Goal: Understand process/instructions

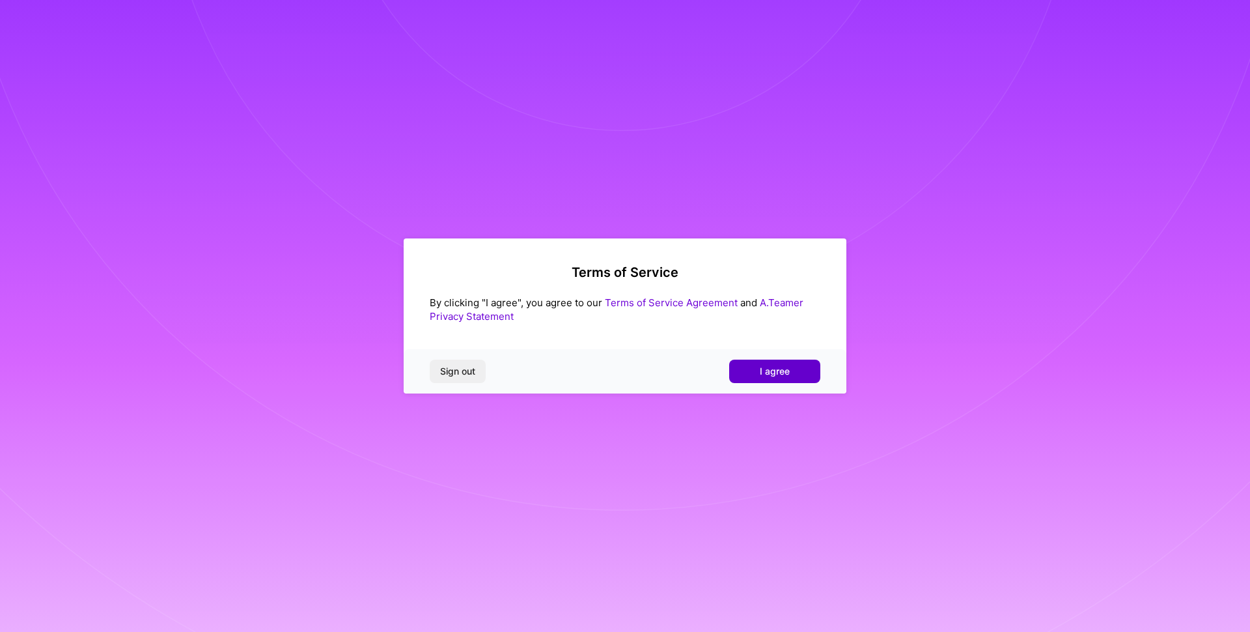
click at [759, 373] on button "I agree" at bounding box center [774, 370] width 91 height 23
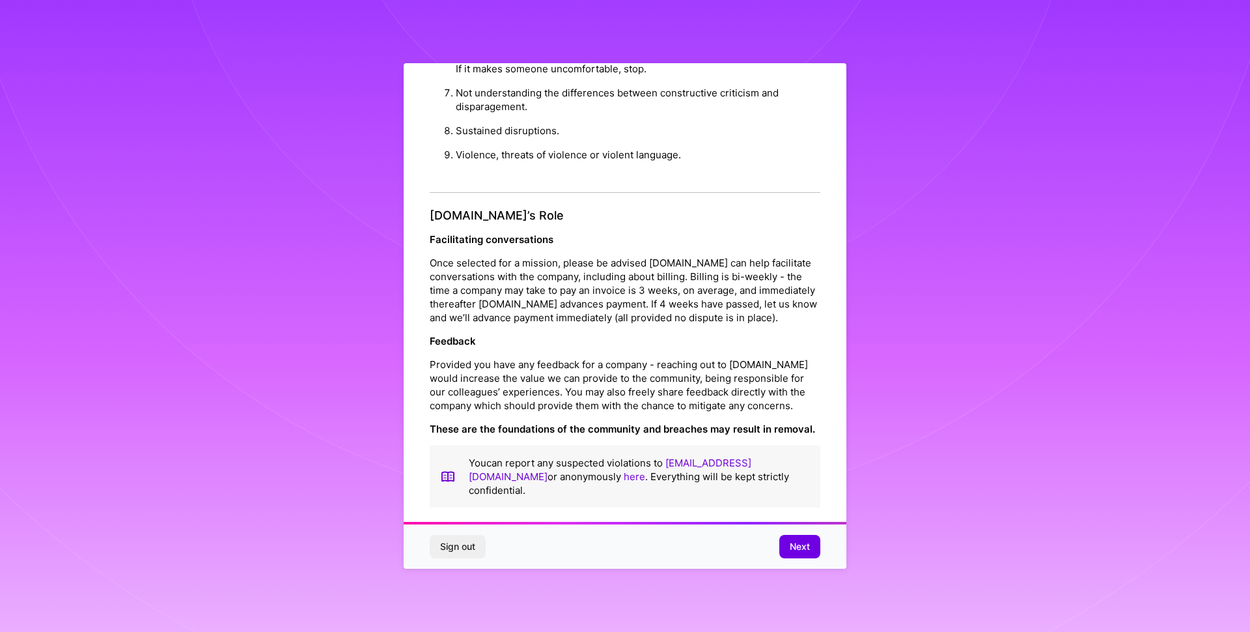
scroll to position [1386, 0]
click at [801, 540] on span "Next" at bounding box center [800, 546] width 20 height 13
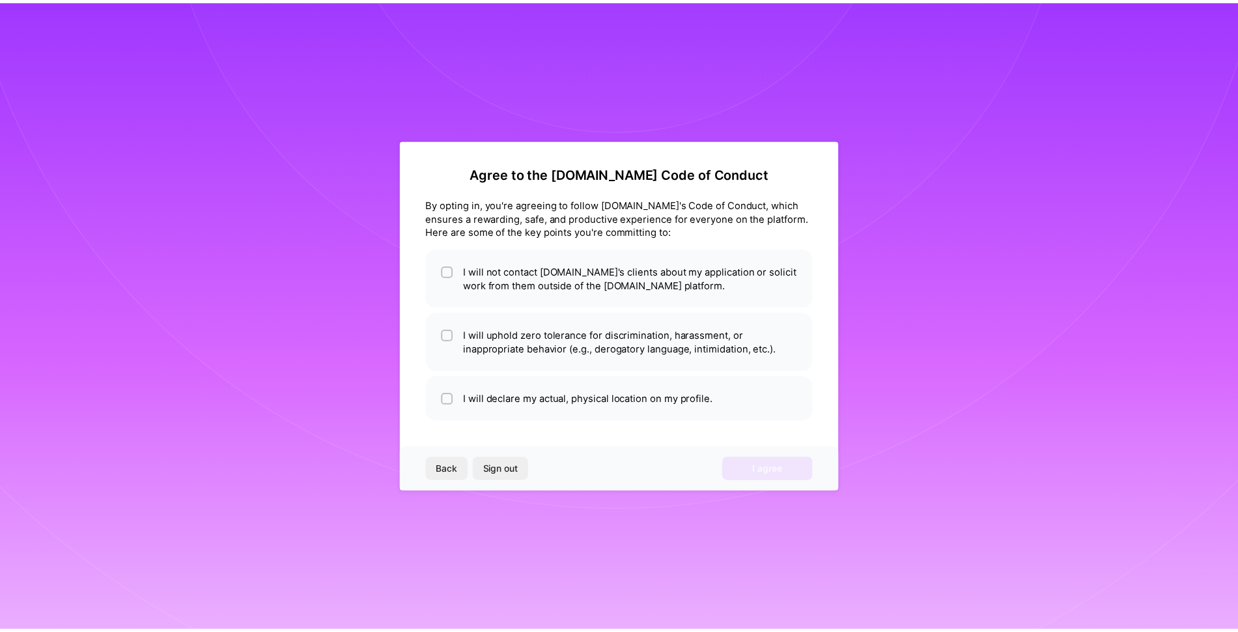
scroll to position [0, 0]
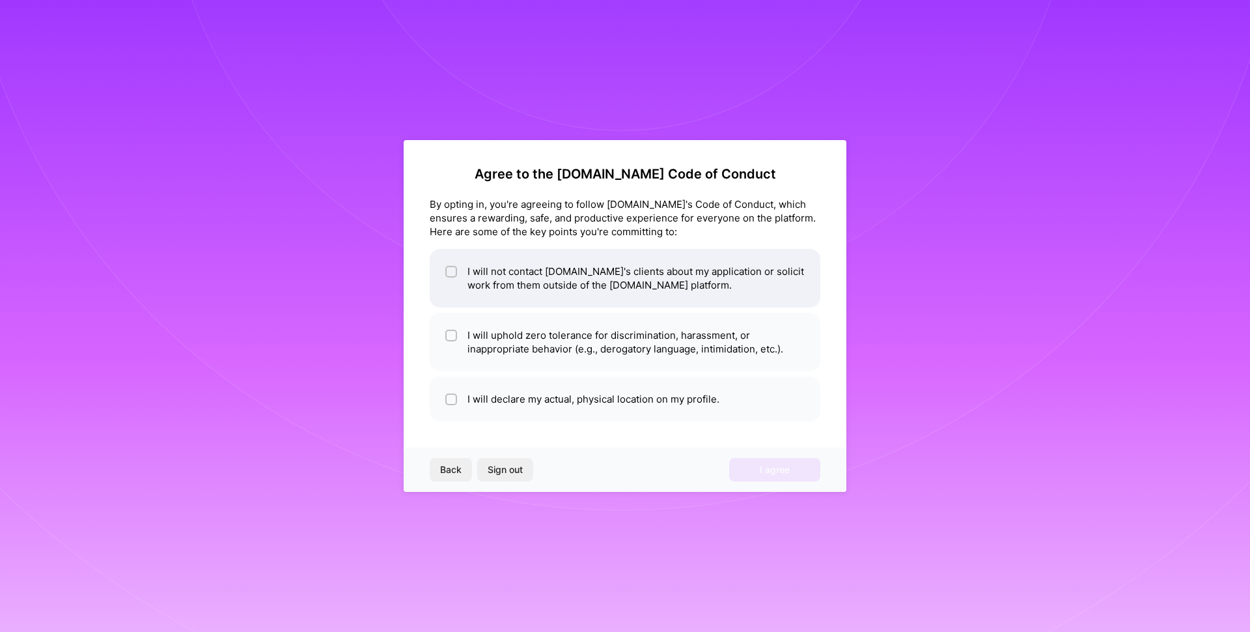
click at [449, 277] on span at bounding box center [451, 277] width 12 height 27
checkbox input "true"
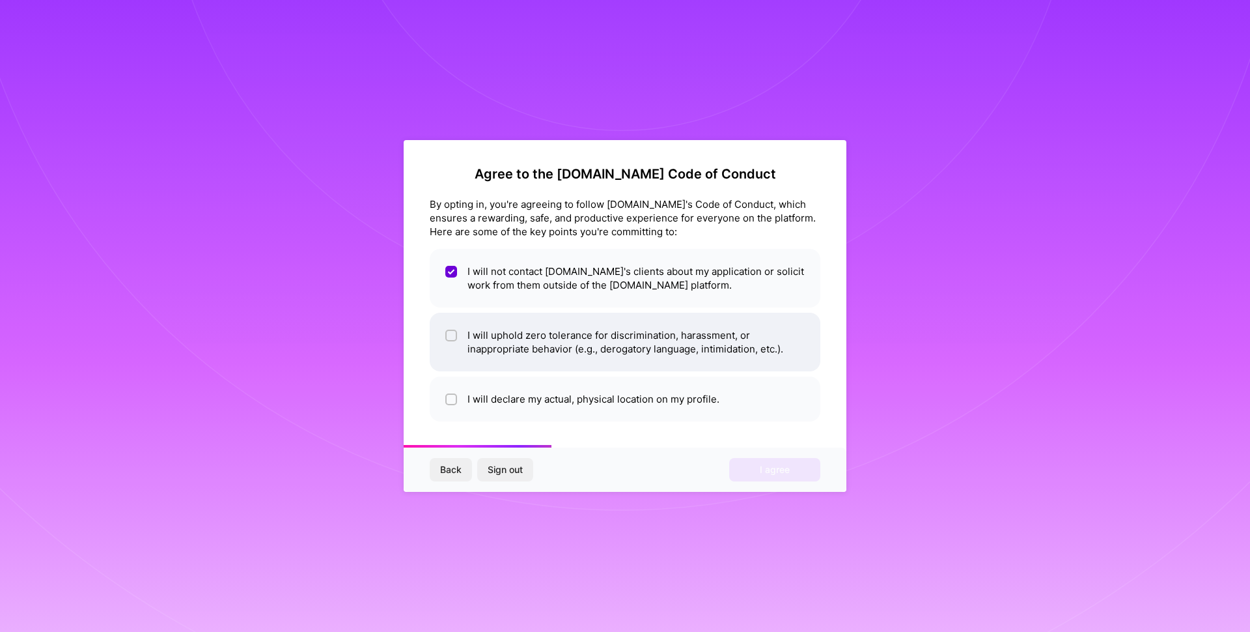
click at [455, 340] on div at bounding box center [451, 335] width 12 height 12
checkbox input "true"
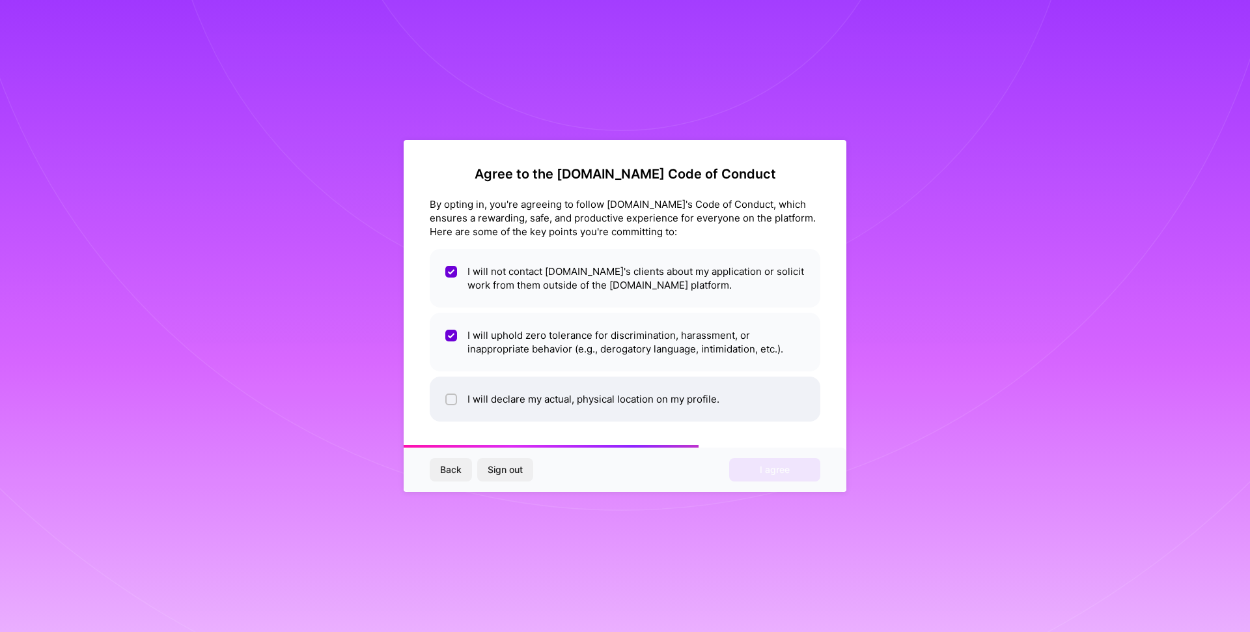
click at [450, 397] on input "checkbox" at bounding box center [452, 399] width 9 height 9
checkbox input "true"
click at [746, 466] on button "I agree" at bounding box center [774, 469] width 91 height 23
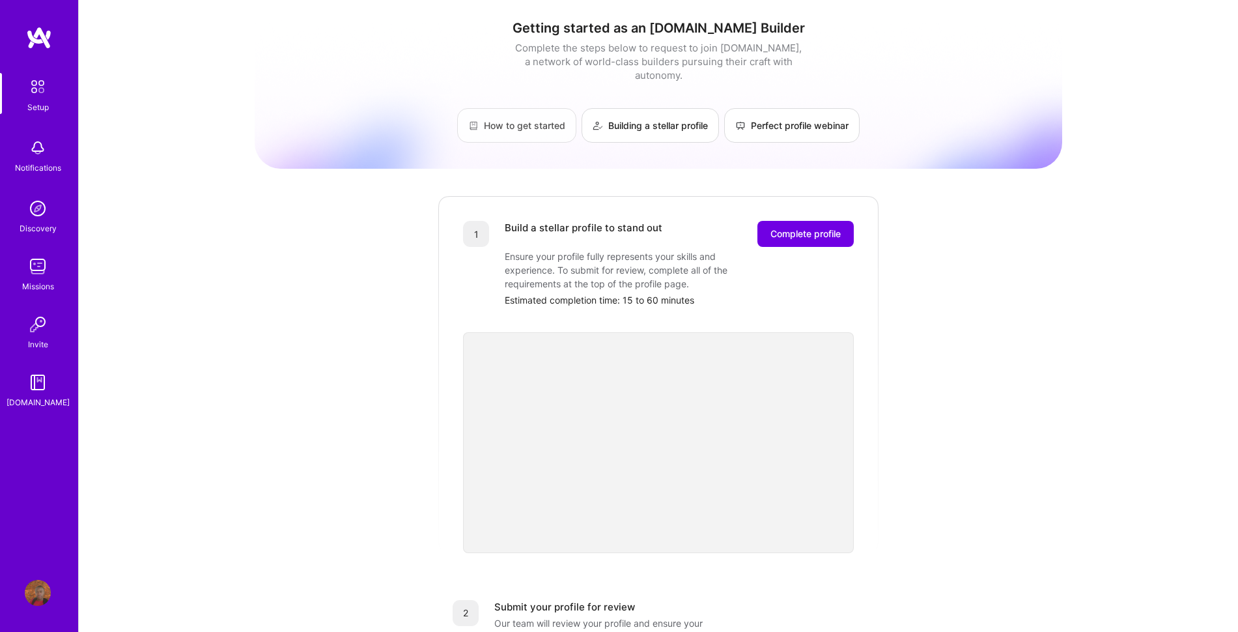
click at [511, 114] on link "How to get started" at bounding box center [516, 125] width 119 height 35
